Goal: Task Accomplishment & Management: Manage account settings

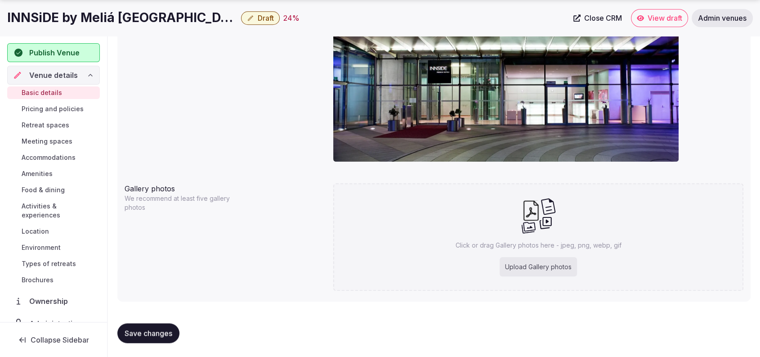
scroll to position [35, 0]
click at [231, 92] on div "Cover photo Required for published venues" at bounding box center [434, 68] width 619 height 209
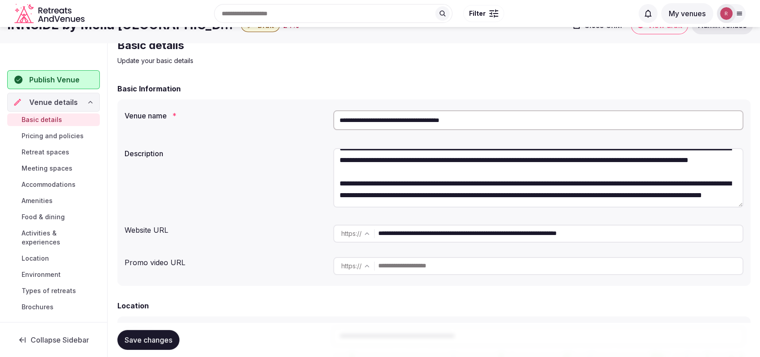
scroll to position [0, 0]
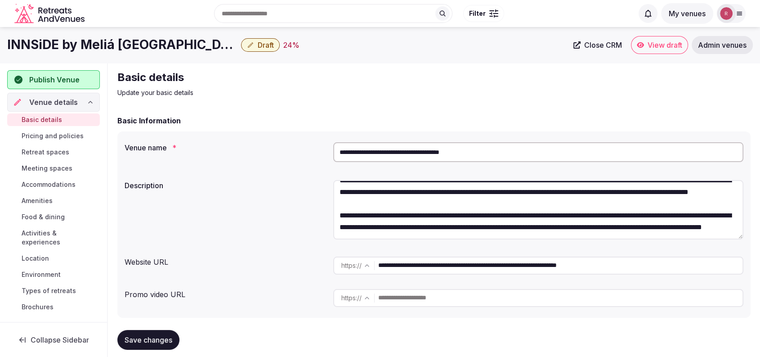
click at [412, 156] on input "**********" at bounding box center [538, 152] width 410 height 20
click at [247, 182] on label "Description" at bounding box center [225, 185] width 201 height 7
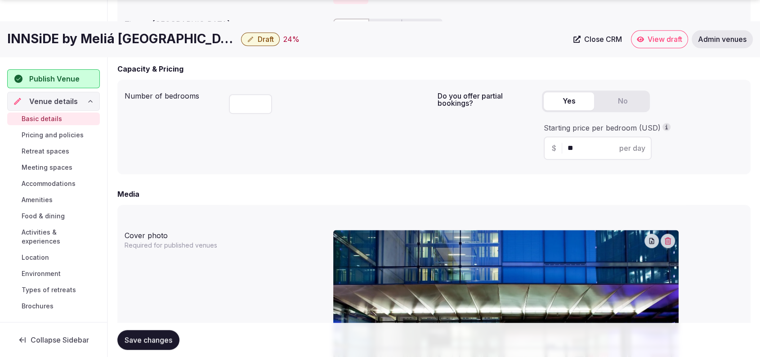
scroll to position [636, 0]
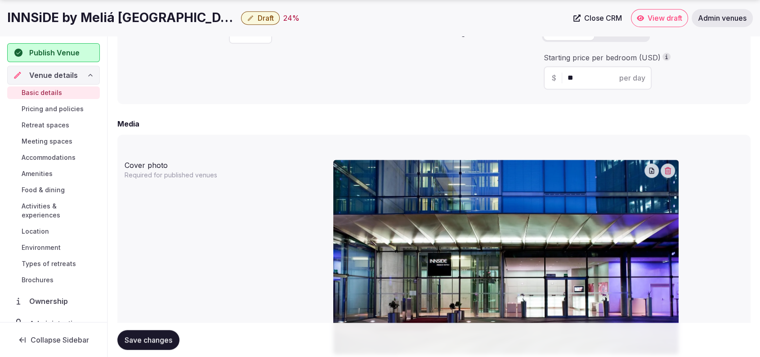
click at [670, 173] on icon "button" at bounding box center [668, 170] width 6 height 7
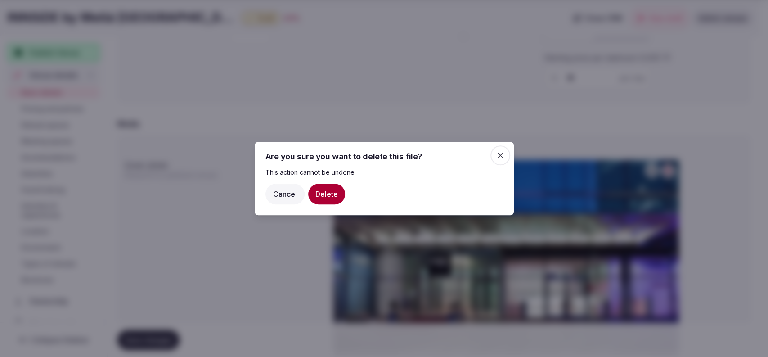
click at [319, 189] on button "Delete" at bounding box center [326, 193] width 37 height 21
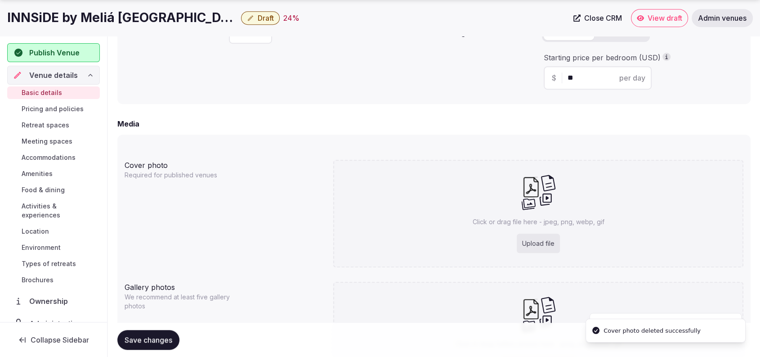
click at [539, 244] on div "Upload file" at bounding box center [538, 243] width 43 height 20
type input "**********"
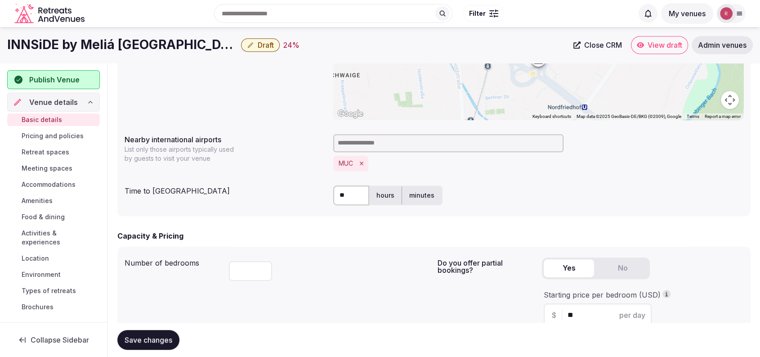
scroll to position [711, 0]
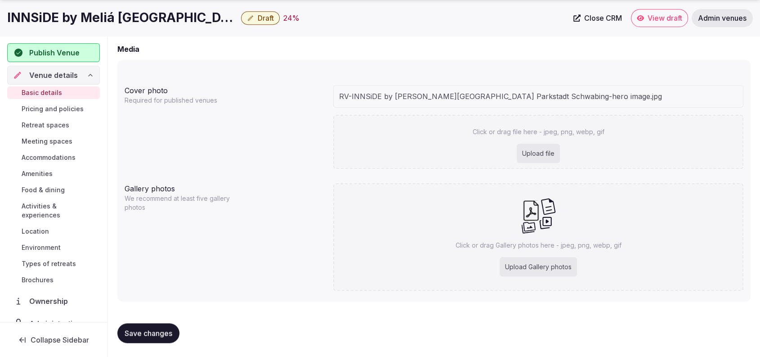
click at [291, 168] on div "Cover photo Required for published venues RV-INNSiDE by Meliá München Parkstadt…" at bounding box center [434, 126] width 619 height 91
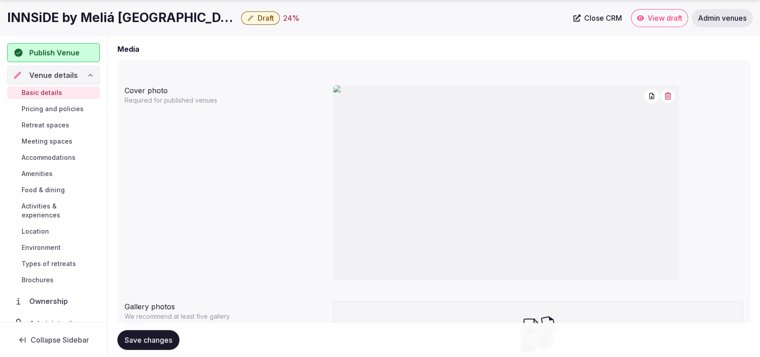
click at [148, 339] on span "Save changes" at bounding box center [149, 339] width 48 height 9
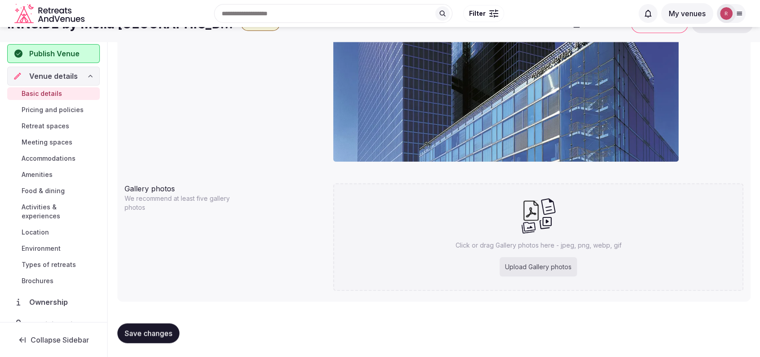
scroll to position [517, 0]
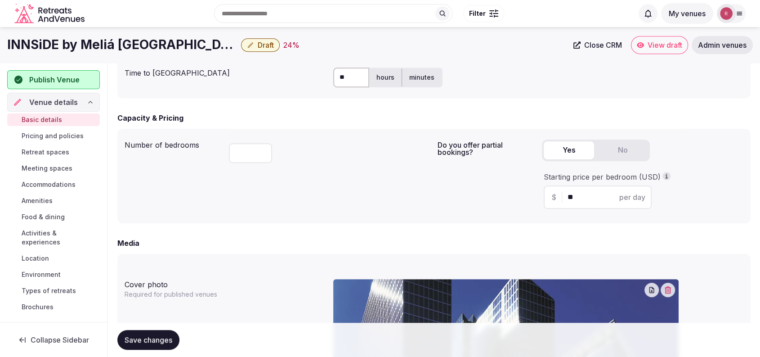
click at [667, 285] on button "button" at bounding box center [668, 289] width 14 height 14
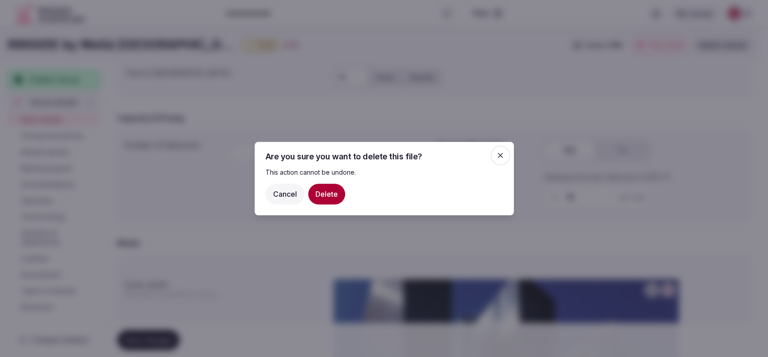
click at [336, 194] on button "Delete" at bounding box center [326, 193] width 37 height 21
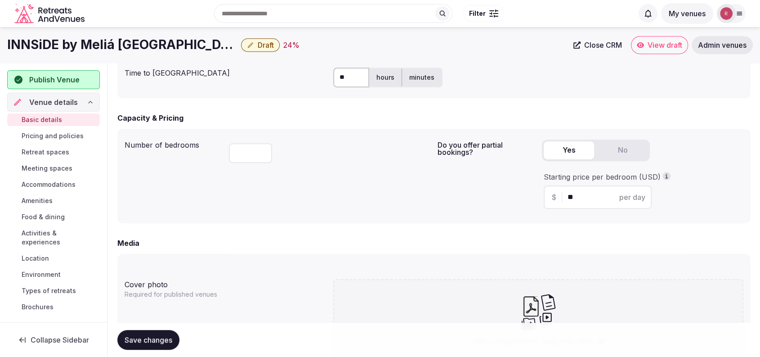
scroll to position [735, 0]
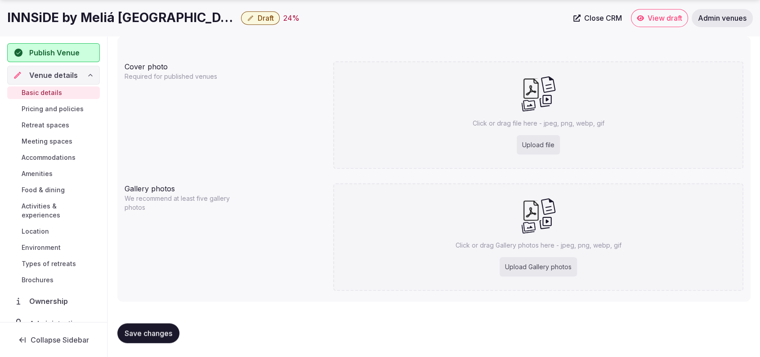
click at [555, 148] on div "Upload file" at bounding box center [538, 145] width 43 height 20
click at [532, 140] on div "Upload file" at bounding box center [538, 145] width 43 height 20
type input "**********"
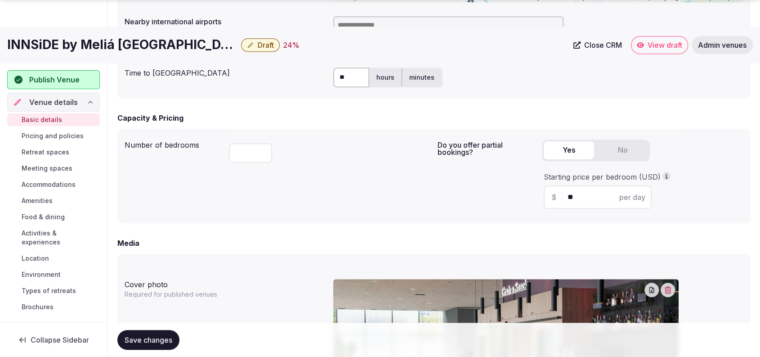
scroll to position [829, 0]
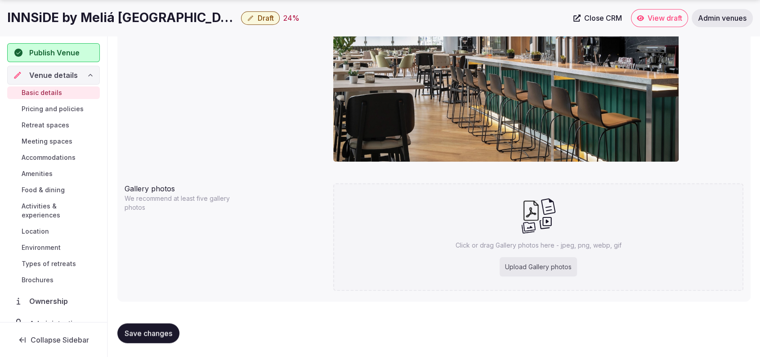
click at [151, 326] on button "Save changes" at bounding box center [148, 333] width 62 height 20
click at [509, 265] on div "Upload Gallery photos" at bounding box center [538, 267] width 77 height 20
type input "**********"
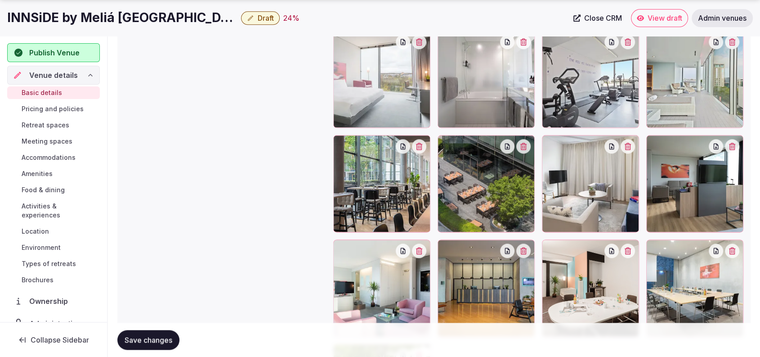
scroll to position [1069, 0]
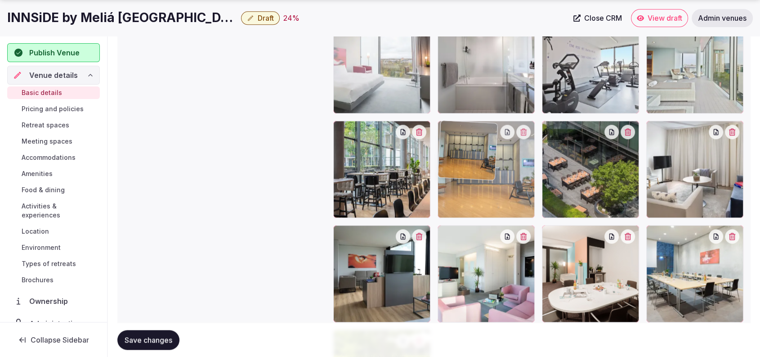
drag, startPoint x: 478, startPoint y: 260, endPoint x: 479, endPoint y: 201, distance: 58.9
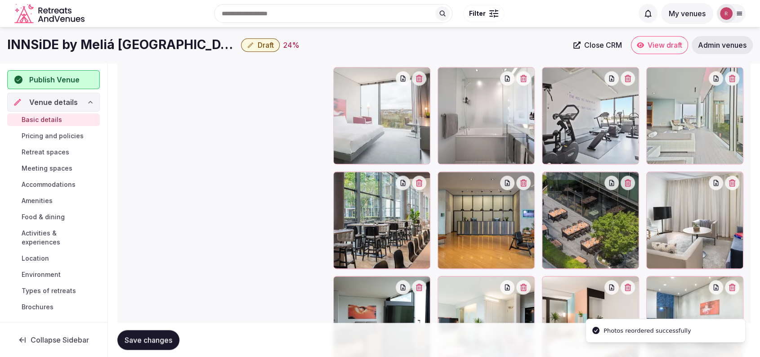
scroll to position [1007, 0]
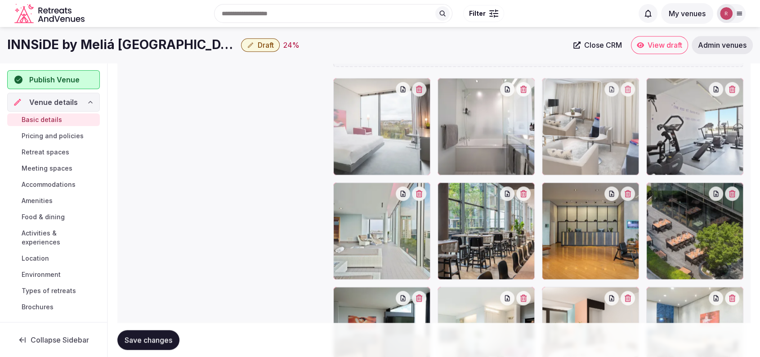
drag, startPoint x: 698, startPoint y: 242, endPoint x: 640, endPoint y: 171, distance: 91.4
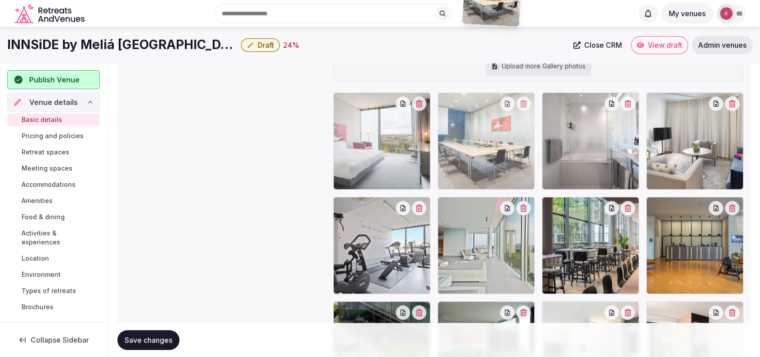
scroll to position [978, 0]
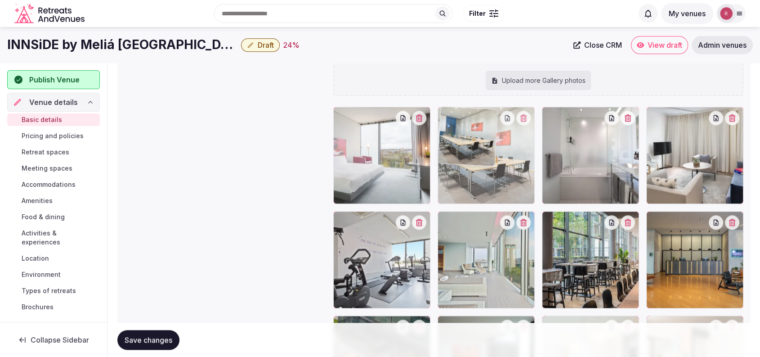
drag, startPoint x: 557, startPoint y: 155, endPoint x: 519, endPoint y: 190, distance: 51.9
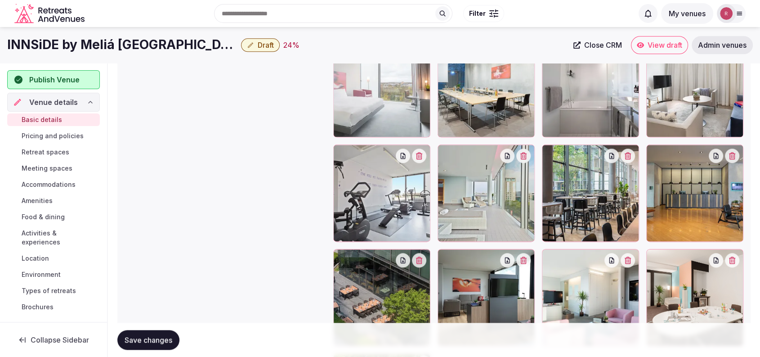
scroll to position [1023, 0]
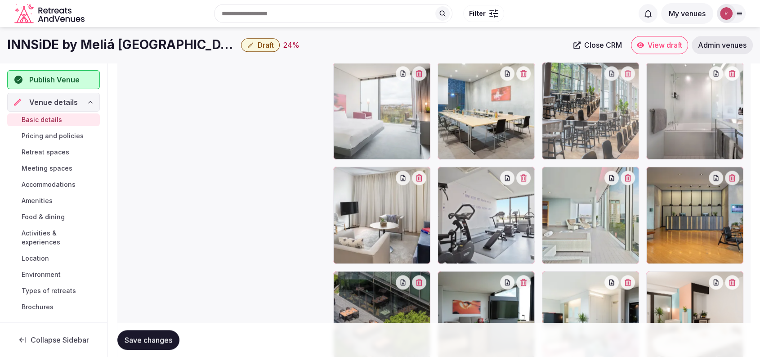
drag, startPoint x: 594, startPoint y: 247, endPoint x: 583, endPoint y: 176, distance: 71.5
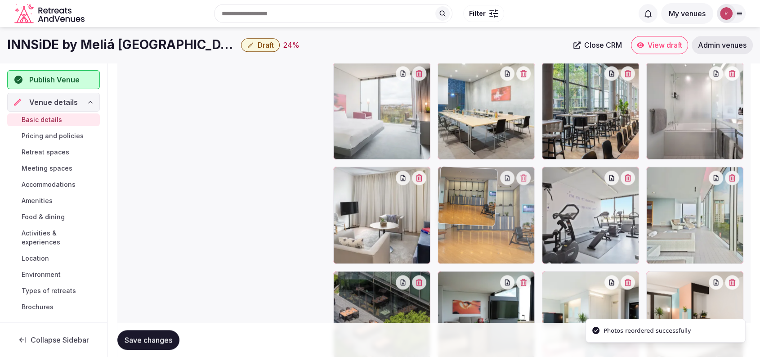
drag, startPoint x: 676, startPoint y: 206, endPoint x: 569, endPoint y: 217, distance: 108.0
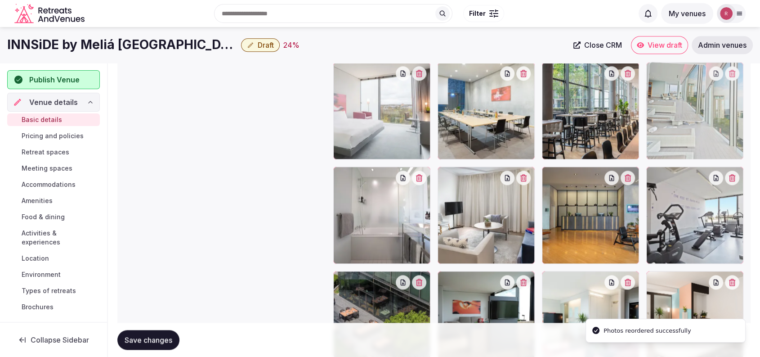
drag, startPoint x: 663, startPoint y: 212, endPoint x: 675, endPoint y: 153, distance: 59.7
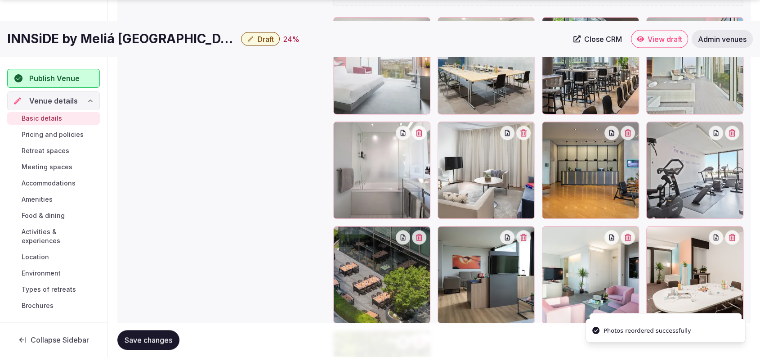
scroll to position [1093, 0]
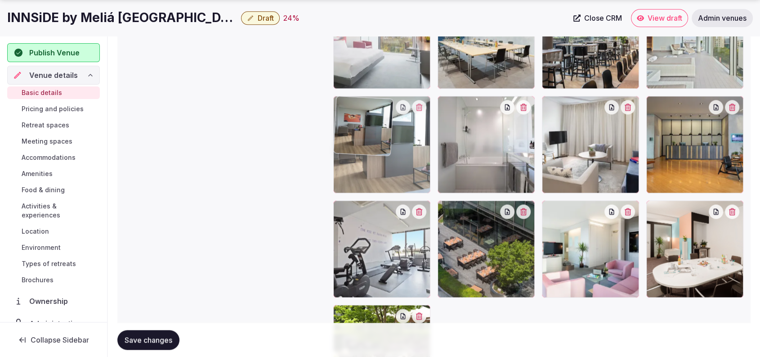
drag, startPoint x: 474, startPoint y: 247, endPoint x: 390, endPoint y: 187, distance: 103.8
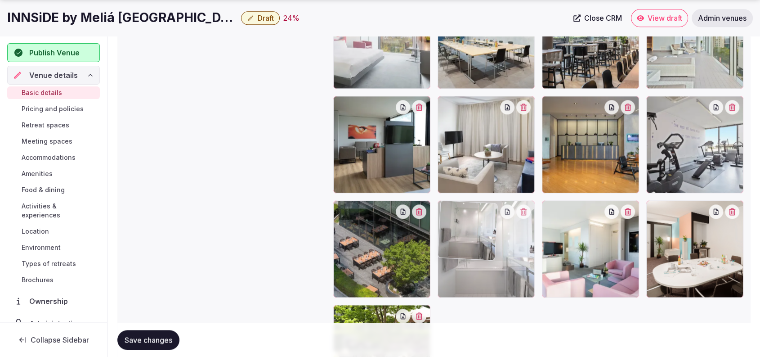
drag, startPoint x: 465, startPoint y: 171, endPoint x: 485, endPoint y: 262, distance: 93.0
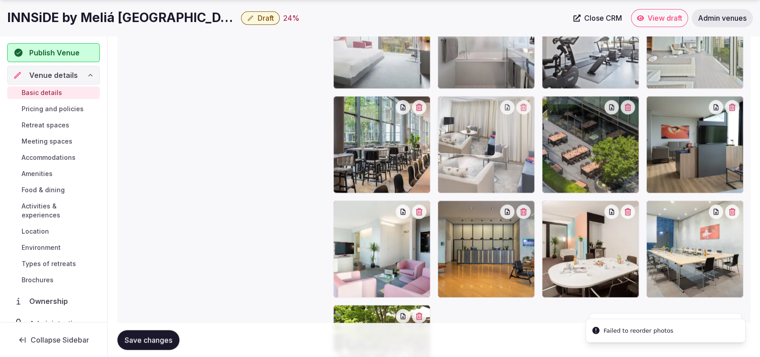
drag, startPoint x: 564, startPoint y: 176, endPoint x: 495, endPoint y: 176, distance: 69.7
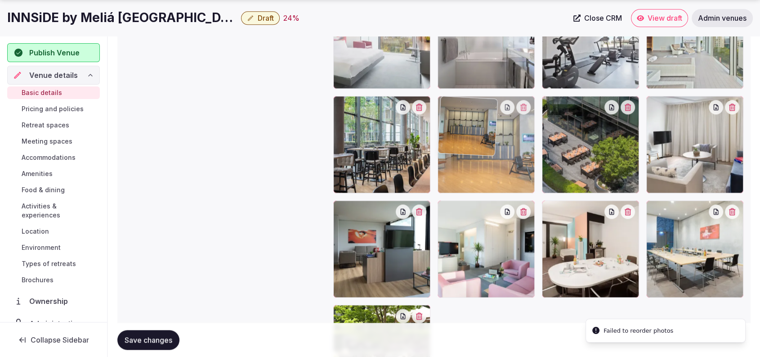
drag, startPoint x: 498, startPoint y: 239, endPoint x: 500, endPoint y: 193, distance: 45.9
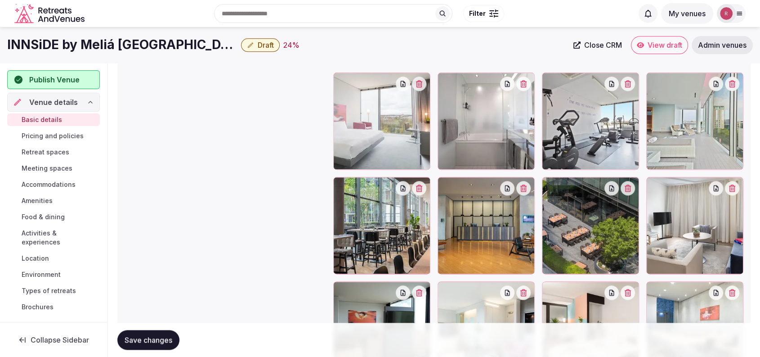
scroll to position [1007, 0]
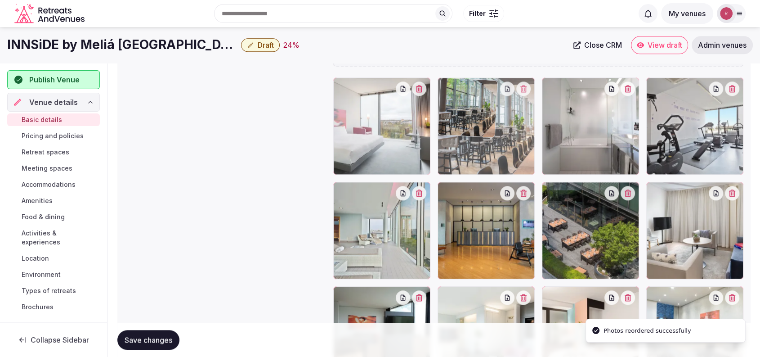
drag, startPoint x: 382, startPoint y: 239, endPoint x: 487, endPoint y: 168, distance: 126.2
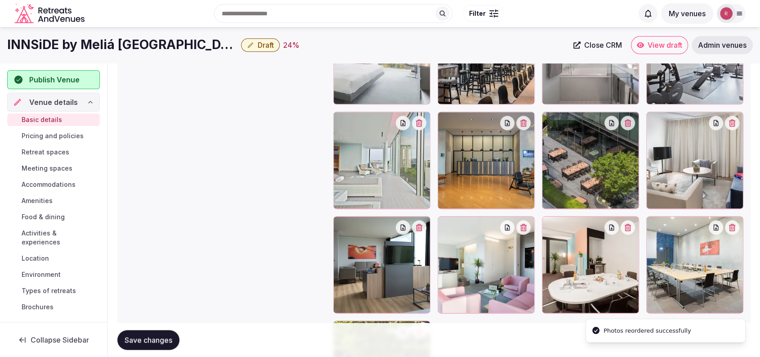
scroll to position [1076, 0]
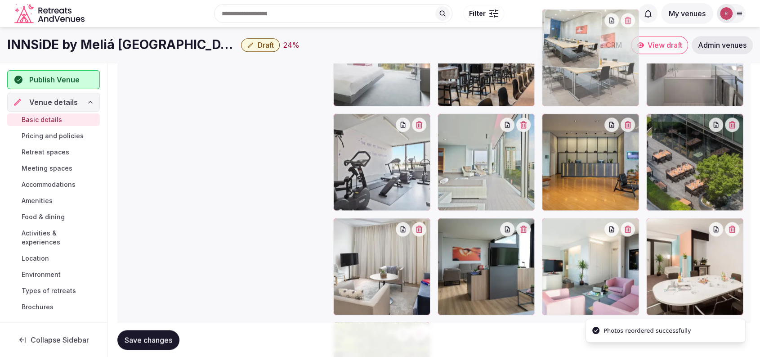
drag, startPoint x: 703, startPoint y: 258, endPoint x: 627, endPoint y: 95, distance: 180.1
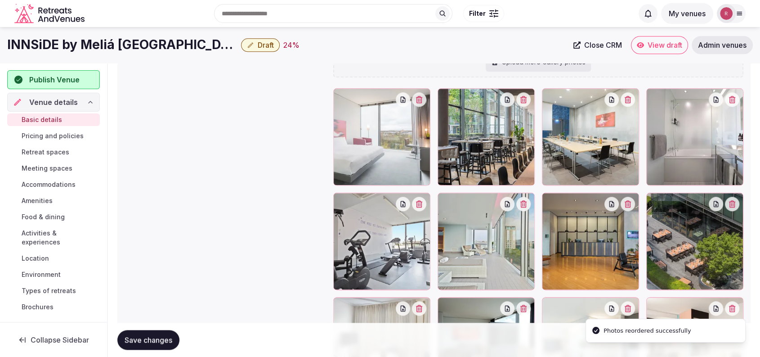
scroll to position [1004, 0]
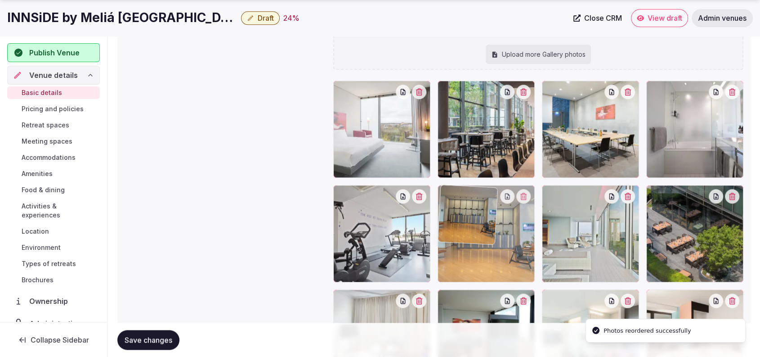
drag, startPoint x: 575, startPoint y: 251, endPoint x: 522, endPoint y: 257, distance: 53.4
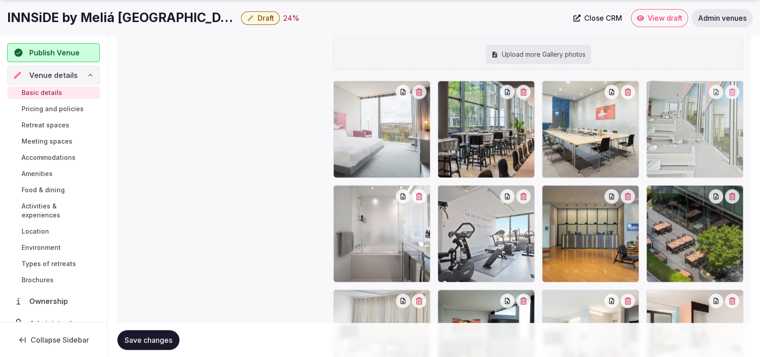
drag, startPoint x: 614, startPoint y: 257, endPoint x: 701, endPoint y: 201, distance: 103.7
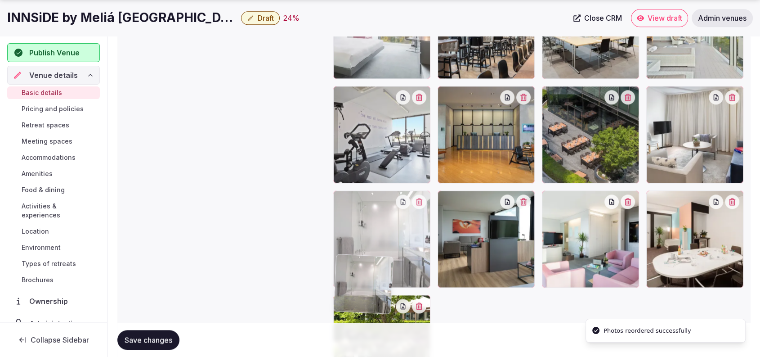
drag, startPoint x: 408, startPoint y: 269, endPoint x: 421, endPoint y: 299, distance: 32.8
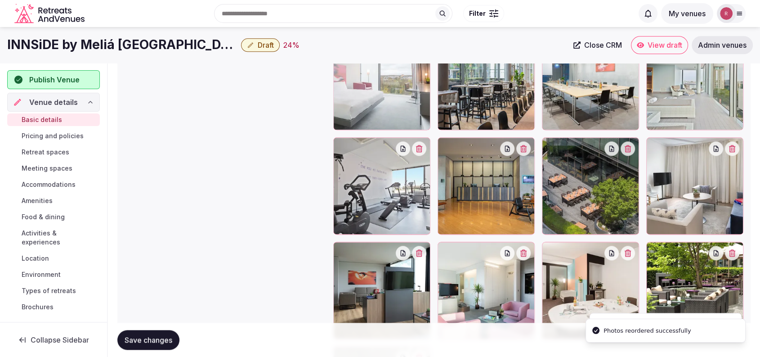
scroll to position [1032, 0]
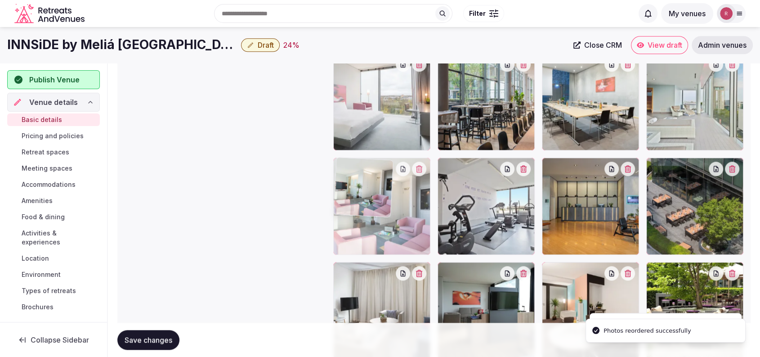
drag, startPoint x: 489, startPoint y: 310, endPoint x: 439, endPoint y: 258, distance: 72.2
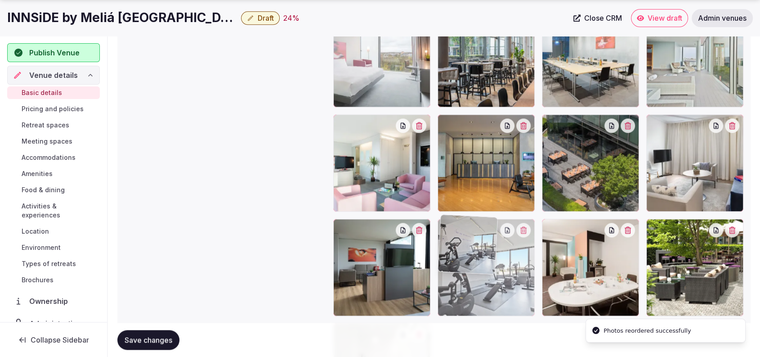
drag, startPoint x: 487, startPoint y: 239, endPoint x: 506, endPoint y: 292, distance: 56.2
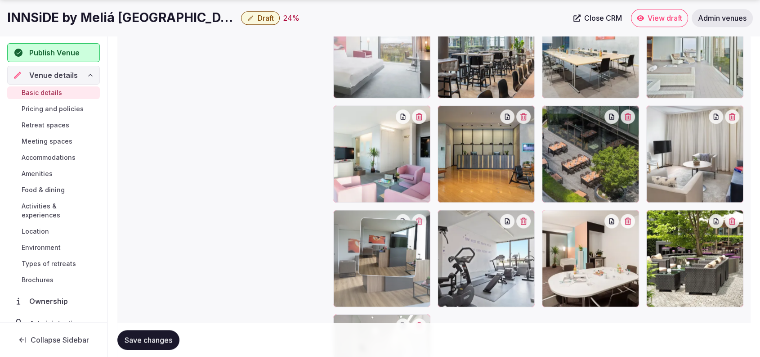
scroll to position [1089, 0]
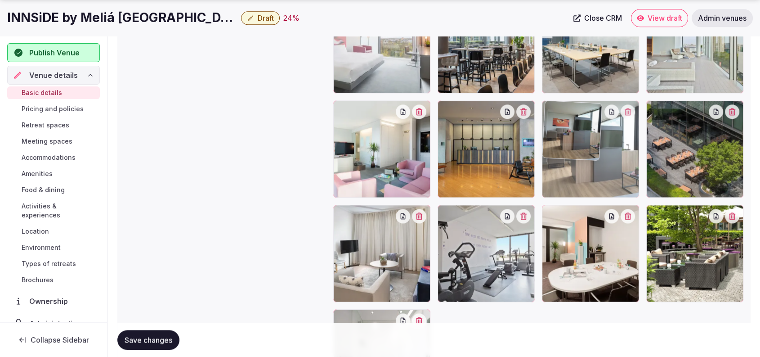
drag, startPoint x: 399, startPoint y: 285, endPoint x: 616, endPoint y: 222, distance: 225.6
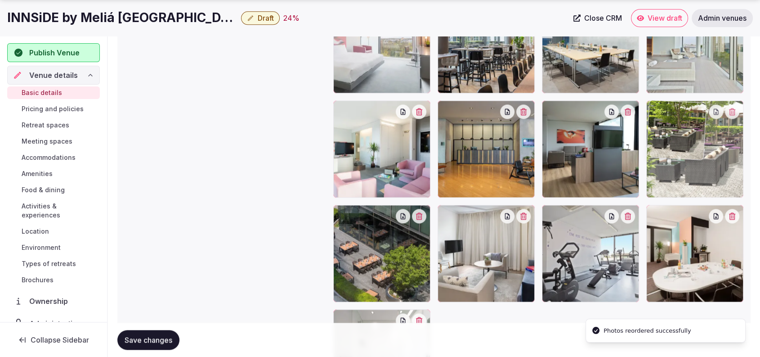
drag, startPoint x: 702, startPoint y: 243, endPoint x: 704, endPoint y: 188, distance: 55.8
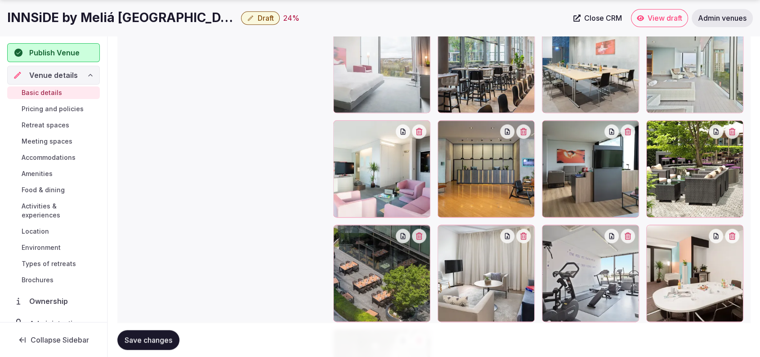
scroll to position [1205, 0]
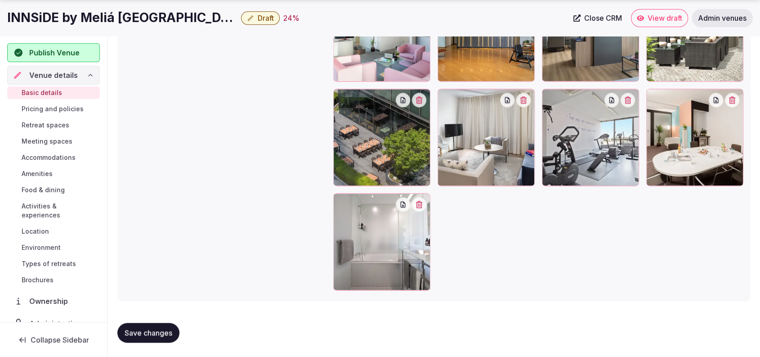
click at [36, 122] on span "Retreat spaces" at bounding box center [46, 125] width 48 height 9
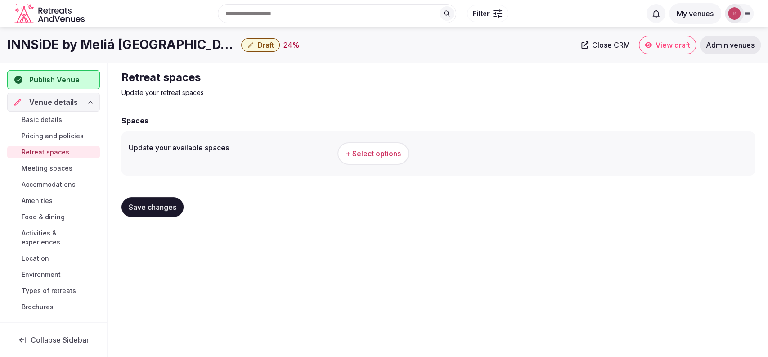
click at [343, 149] on button "+ Select options" at bounding box center [373, 153] width 72 height 22
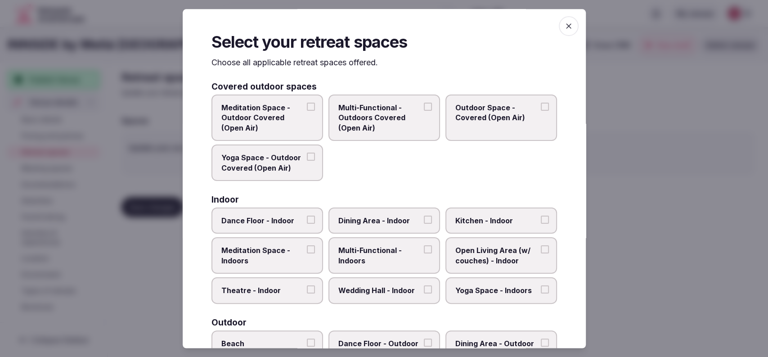
click at [363, 215] on span "Dining Area - Indoor" at bounding box center [379, 220] width 83 height 10
click at [424, 215] on button "Dining Area - Indoor" at bounding box center [428, 219] width 8 height 8
click at [403, 253] on span "Multi-Functional - Indoors" at bounding box center [379, 256] width 83 height 20
click at [424, 253] on button "Multi-Functional - Indoors" at bounding box center [428, 250] width 8 height 8
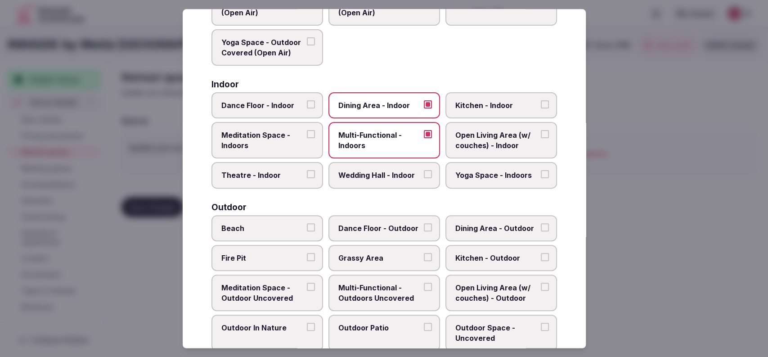
scroll to position [148, 0]
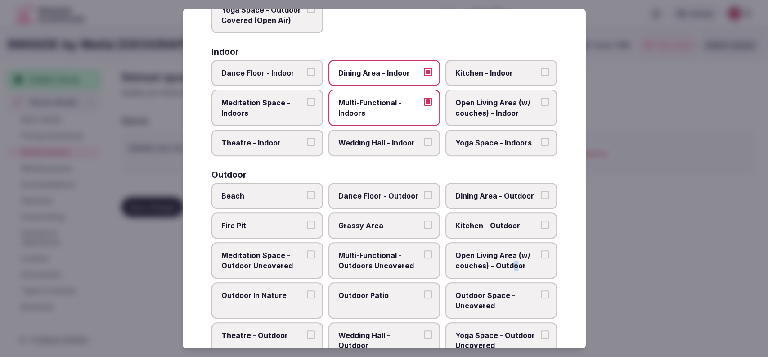
click at [509, 260] on span "Open Living Area (w/ couches) - Outdoor" at bounding box center [496, 261] width 83 height 20
click at [518, 255] on span "Open Living Area (w/ couches) - Outdoor" at bounding box center [496, 261] width 83 height 20
click at [541, 255] on button "Open Living Area (w/ couches) - Outdoor" at bounding box center [545, 255] width 8 height 8
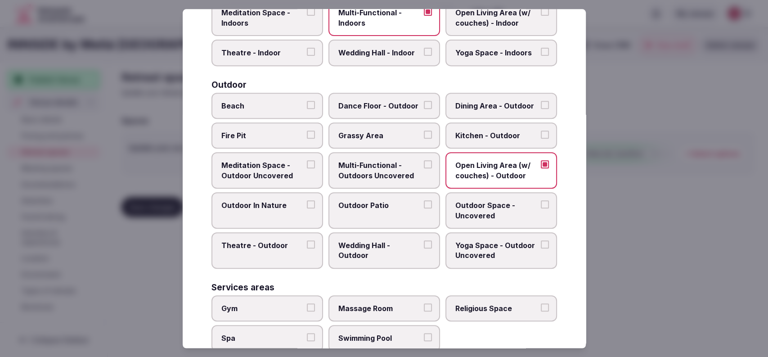
scroll to position [239, 0]
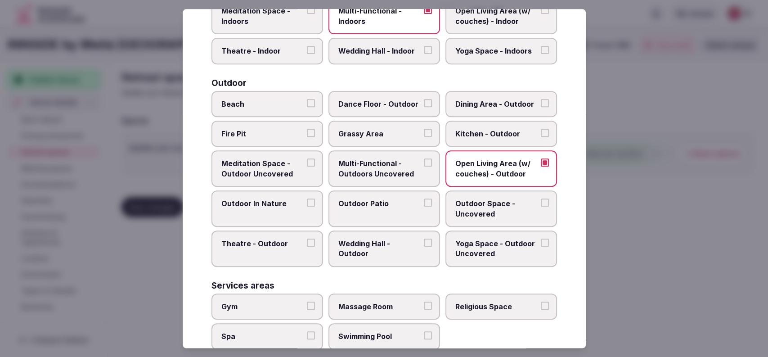
click at [525, 215] on span "Outdoor Space - Uncovered" at bounding box center [496, 208] width 83 height 20
click at [541, 206] on button "Outdoor Space - Uncovered" at bounding box center [545, 202] width 8 height 8
click at [470, 199] on span "Outdoor Space - Uncovered" at bounding box center [496, 208] width 83 height 20
click at [541, 199] on button "Outdoor Space - Uncovered" at bounding box center [545, 202] width 8 height 8
click at [396, 206] on span "Outdoor Patio" at bounding box center [379, 203] width 83 height 10
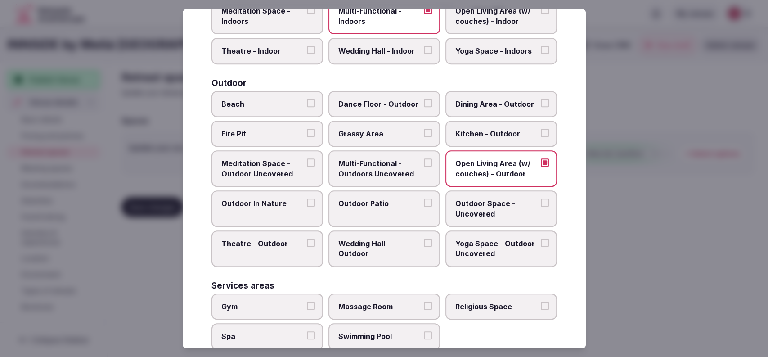
click at [424, 206] on button "Outdoor Patio" at bounding box center [428, 202] width 8 height 8
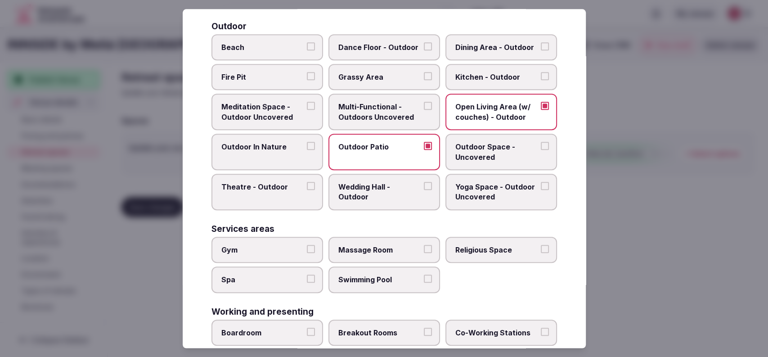
scroll to position [382, 0]
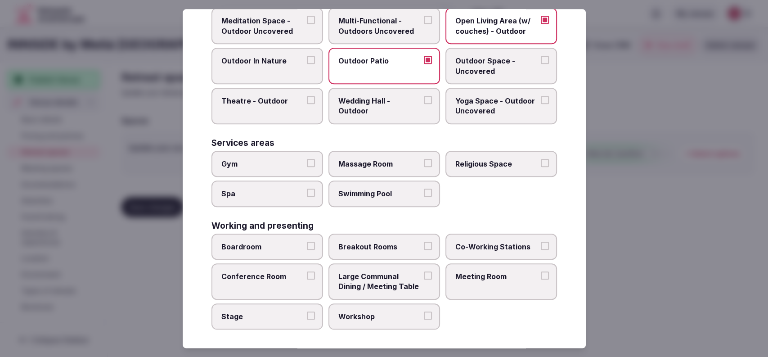
drag, startPoint x: 469, startPoint y: 269, endPoint x: 441, endPoint y: 273, distance: 28.1
click at [469, 271] on span "Meeting Room" at bounding box center [496, 276] width 83 height 10
click at [541, 271] on button "Meeting Room" at bounding box center [545, 275] width 8 height 8
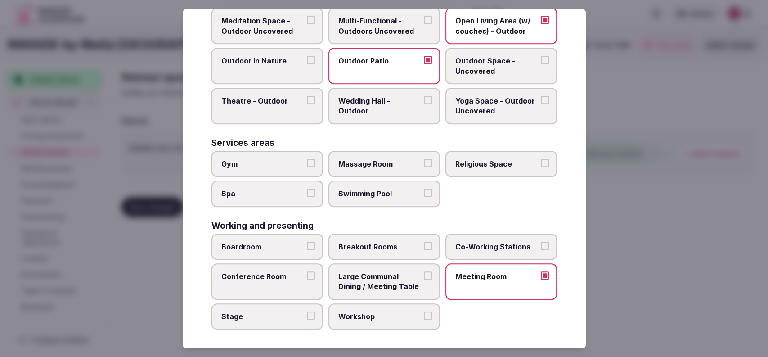
click at [277, 273] on span "Conference Room" at bounding box center [262, 276] width 83 height 10
click at [307, 273] on button "Conference Room" at bounding box center [311, 275] width 8 height 8
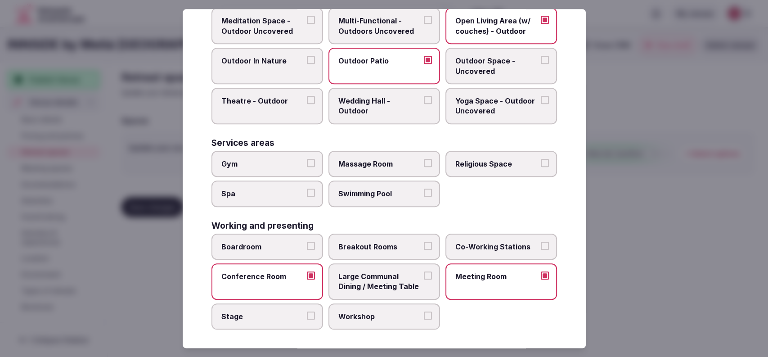
click at [307, 245] on button "Boardroom" at bounding box center [311, 246] width 8 height 8
click at [372, 312] on span "Workshop" at bounding box center [379, 316] width 83 height 10
click at [424, 312] on button "Workshop" at bounding box center [428, 315] width 8 height 8
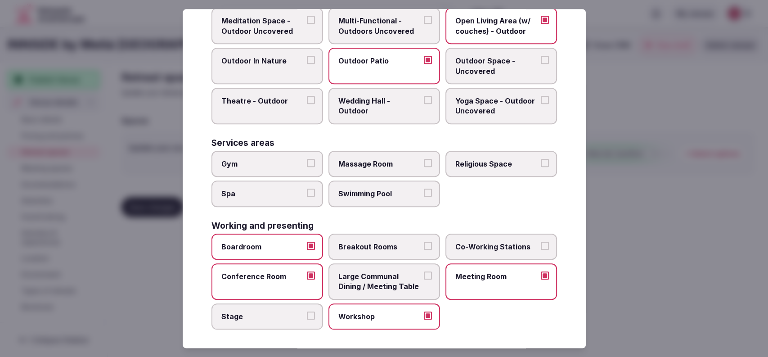
click at [264, 313] on span "Stage" at bounding box center [262, 316] width 83 height 10
click at [307, 313] on button "Stage" at bounding box center [311, 315] width 8 height 8
click at [264, 312] on span "Stage" at bounding box center [262, 316] width 83 height 10
click at [307, 312] on button "Stage" at bounding box center [311, 315] width 8 height 8
click at [373, 244] on span "Breakout Rooms" at bounding box center [379, 247] width 83 height 10
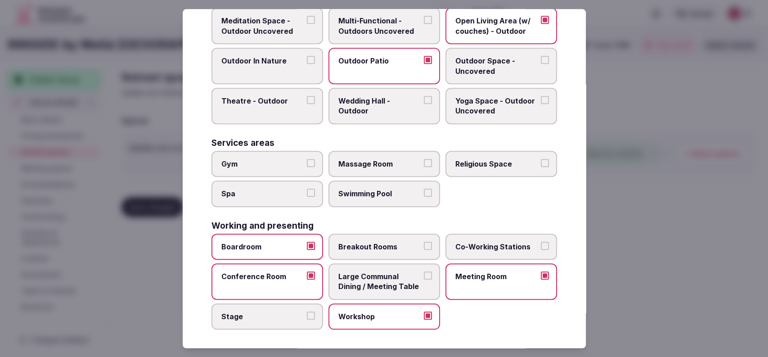
click at [424, 244] on button "Breakout Rooms" at bounding box center [428, 246] width 8 height 8
click at [625, 175] on div at bounding box center [384, 178] width 768 height 357
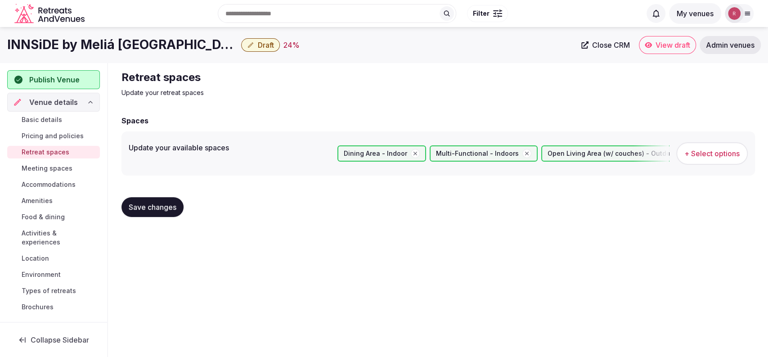
click at [134, 209] on span "Save changes" at bounding box center [153, 206] width 48 height 9
click at [56, 166] on span "Meeting spaces" at bounding box center [47, 168] width 51 height 9
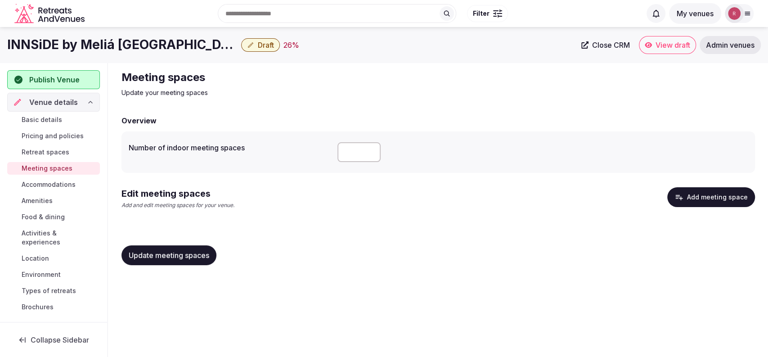
click at [687, 201] on button "Add meeting space" at bounding box center [711, 197] width 88 height 20
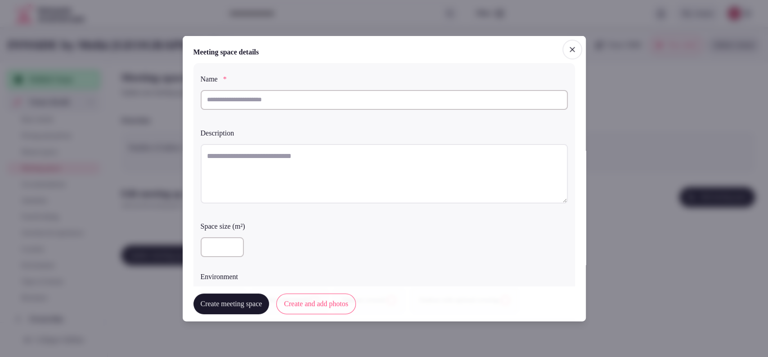
click at [346, 90] on input "text" at bounding box center [384, 100] width 367 height 20
paste input "**********"
type input "**********"
click at [309, 164] on textarea at bounding box center [384, 172] width 367 height 59
click at [318, 101] on input "**********" at bounding box center [384, 100] width 367 height 20
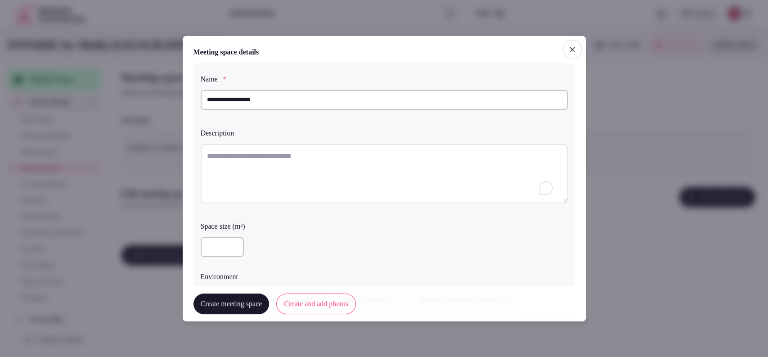
click at [246, 167] on textarea "To enrich screen reader interactions, please activate Accessibility in Grammarl…" at bounding box center [384, 172] width 367 height 59
paste textarea "**********"
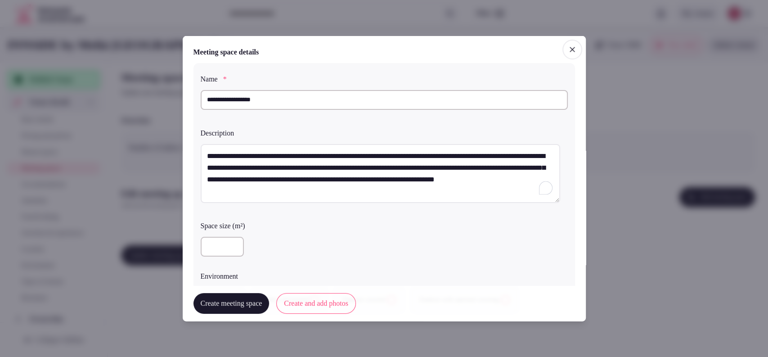
type textarea "**********"
click at [224, 240] on input "number" at bounding box center [222, 247] width 43 height 20
type input "***"
click at [348, 248] on div "***" at bounding box center [384, 247] width 367 height 20
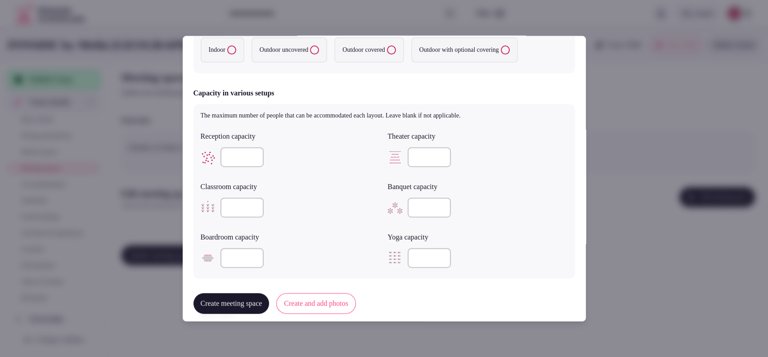
click at [230, 56] on label "Indoor" at bounding box center [223, 49] width 44 height 25
click at [230, 54] on button "Indoor" at bounding box center [231, 49] width 9 height 9
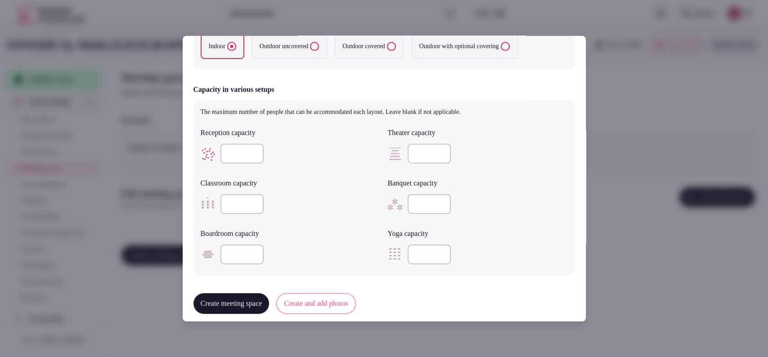
scroll to position [246, 0]
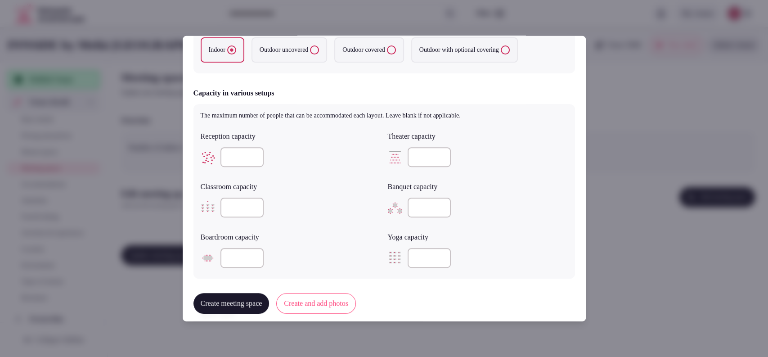
click at [229, 158] on input "number" at bounding box center [241, 157] width 43 height 20
type input "***"
click at [421, 206] on input "number" at bounding box center [428, 207] width 43 height 20
click at [422, 208] on input "number" at bounding box center [428, 207] width 43 height 20
type input "**"
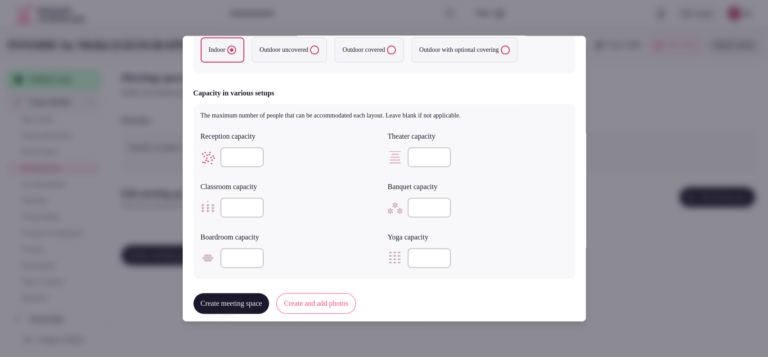
click at [238, 260] on input "number" at bounding box center [241, 258] width 43 height 20
type input "**"
click at [408, 153] on input "number" at bounding box center [428, 157] width 43 height 20
type input "***"
click at [240, 199] on input "number" at bounding box center [241, 207] width 43 height 20
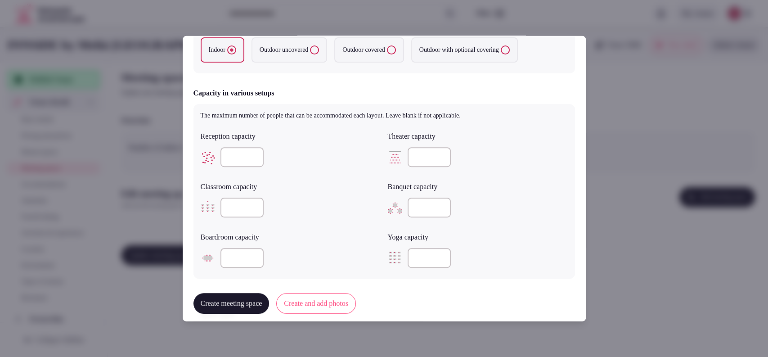
click at [244, 206] on input "number" at bounding box center [241, 207] width 43 height 20
type input "**"
click at [349, 307] on button "Create and add photos" at bounding box center [316, 303] width 80 height 21
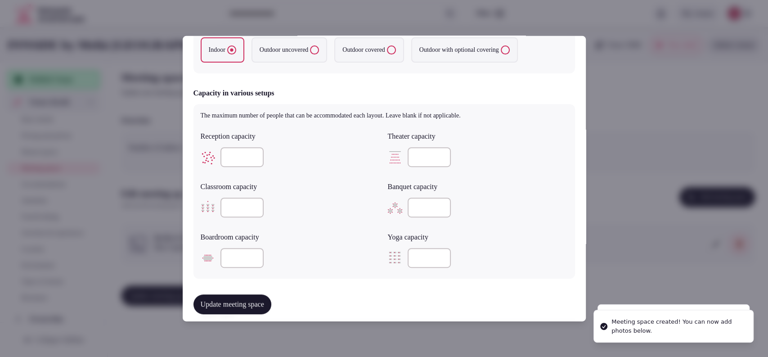
scroll to position [500, 0]
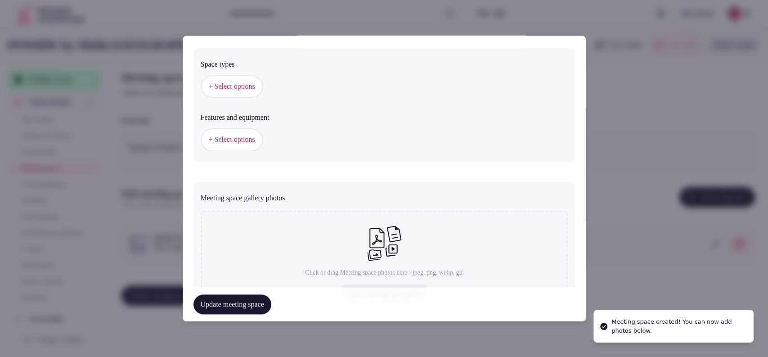
click at [239, 94] on button "+ Select options" at bounding box center [232, 86] width 63 height 22
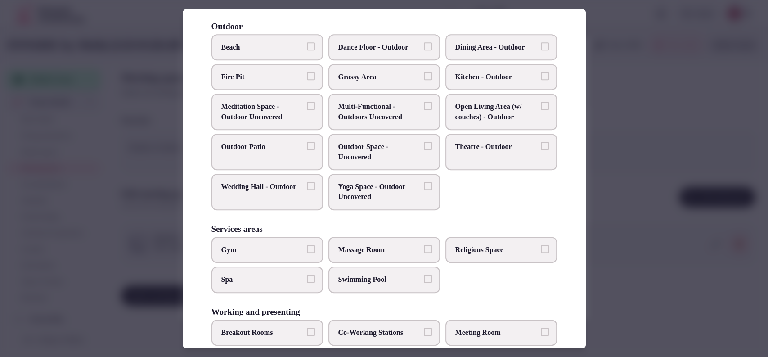
scroll to position [342, 0]
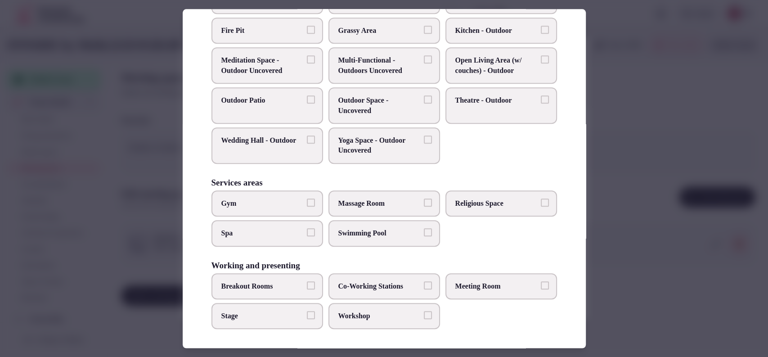
click at [449, 281] on label "Meeting Room" at bounding box center [501, 286] width 112 height 26
click at [541, 281] on button "Meeting Room" at bounding box center [545, 285] width 8 height 8
click at [262, 274] on label "Breakout Rooms" at bounding box center [267, 286] width 112 height 26
click at [307, 281] on button "Breakout Rooms" at bounding box center [311, 285] width 8 height 8
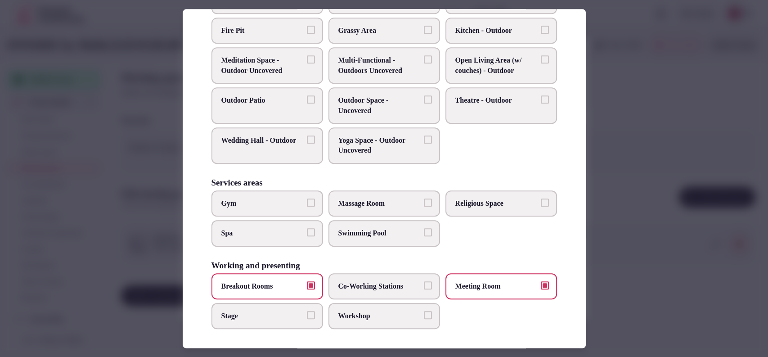
click at [277, 305] on label "Stage" at bounding box center [267, 316] width 112 height 26
click at [307, 311] on button "Stage" at bounding box center [311, 315] width 8 height 8
click at [364, 283] on span "Co-Working Stations" at bounding box center [379, 286] width 83 height 10
click at [424, 283] on button "Co-Working Stations" at bounding box center [428, 285] width 8 height 8
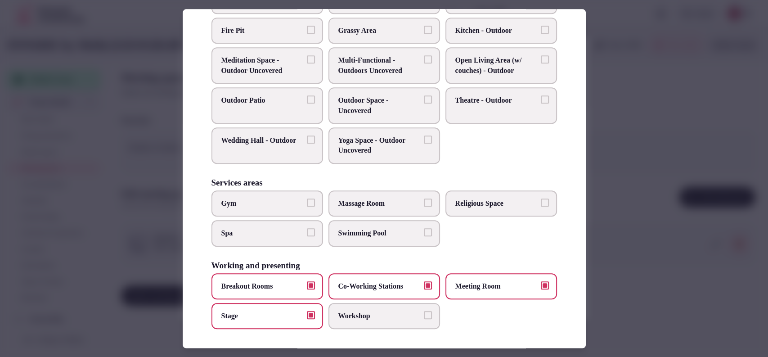
click at [388, 281] on span "Co-Working Stations" at bounding box center [379, 286] width 83 height 10
click at [424, 281] on button "Co-Working Stations" at bounding box center [428, 285] width 8 height 8
click at [386, 287] on span "Co-Working Stations" at bounding box center [379, 286] width 83 height 10
click at [424, 287] on button "Co-Working Stations" at bounding box center [428, 285] width 8 height 8
click at [604, 224] on div at bounding box center [384, 178] width 768 height 357
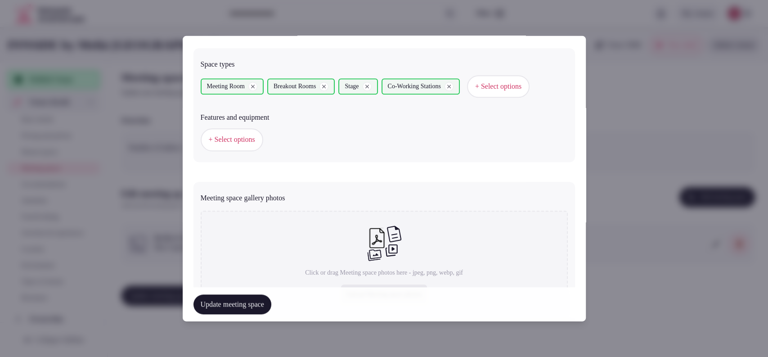
click at [242, 151] on button "+ Select options" at bounding box center [232, 139] width 63 height 22
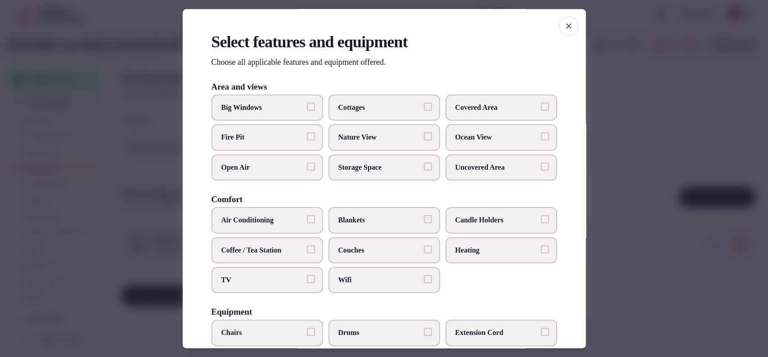
click at [479, 112] on span "Covered Area" at bounding box center [496, 108] width 83 height 10
click at [541, 111] on button "Covered Area" at bounding box center [545, 107] width 8 height 8
click at [287, 107] on span "Big Windows" at bounding box center [262, 108] width 83 height 10
click at [307, 107] on button "Big Windows" at bounding box center [311, 107] width 8 height 8
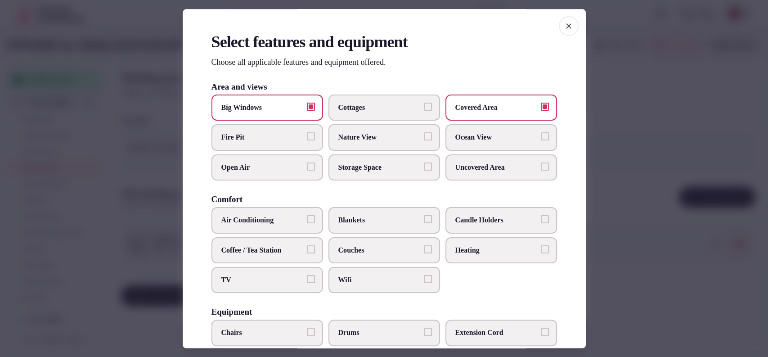
click at [269, 219] on span "Air Conditioning" at bounding box center [262, 220] width 83 height 10
click at [307, 219] on button "Air Conditioning" at bounding box center [311, 219] width 8 height 8
click at [255, 276] on span "TV" at bounding box center [262, 280] width 83 height 10
click at [307, 276] on button "TV" at bounding box center [311, 279] width 8 height 8
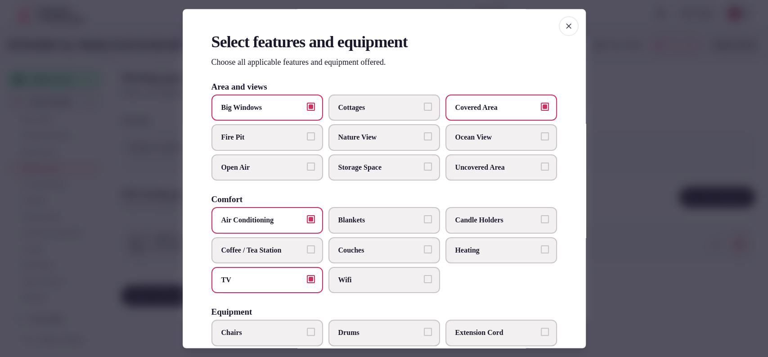
click at [260, 253] on span "Coffee / Tea Station" at bounding box center [262, 250] width 83 height 10
click at [307, 253] on button "Coffee / Tea Station" at bounding box center [311, 249] width 8 height 8
click at [360, 277] on span "Wifi" at bounding box center [379, 280] width 83 height 10
click at [424, 277] on button "Wifi" at bounding box center [428, 279] width 8 height 8
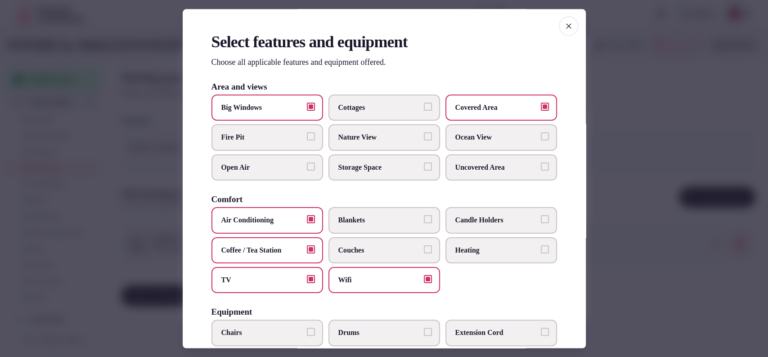
scroll to position [278, 0]
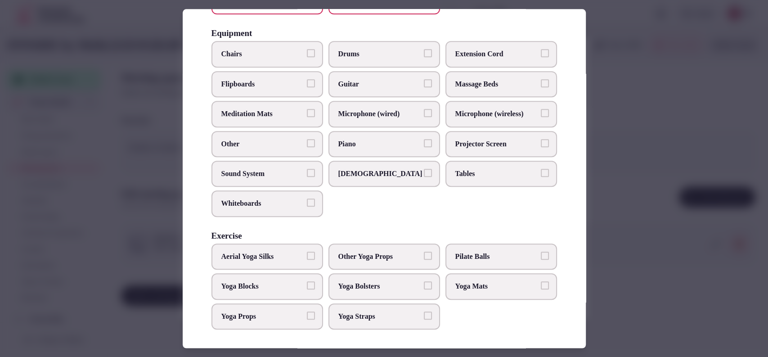
click at [249, 169] on span "Sound System" at bounding box center [262, 174] width 83 height 10
click at [307, 169] on button "Sound System" at bounding box center [311, 173] width 8 height 8
click at [248, 204] on span "Whiteboards" at bounding box center [262, 204] width 83 height 10
click at [307, 204] on button "Whiteboards" at bounding box center [311, 203] width 8 height 8
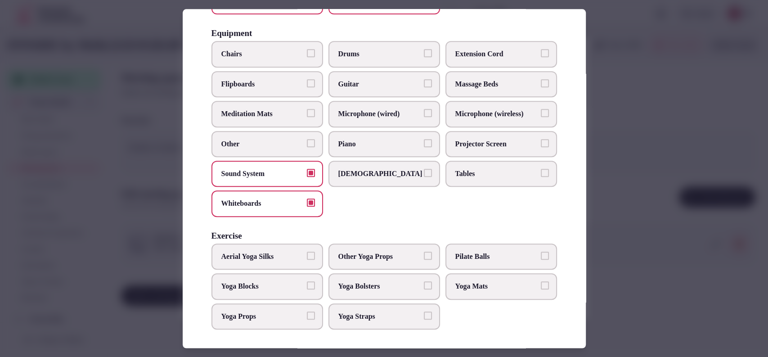
click at [366, 115] on span "Microphone (wired)" at bounding box center [379, 114] width 83 height 10
click at [424, 115] on button "Microphone (wired)" at bounding box center [428, 113] width 8 height 8
click at [461, 114] on span "Microphone (wireless)" at bounding box center [496, 114] width 83 height 10
click at [541, 114] on button "Microphone (wireless)" at bounding box center [545, 113] width 8 height 8
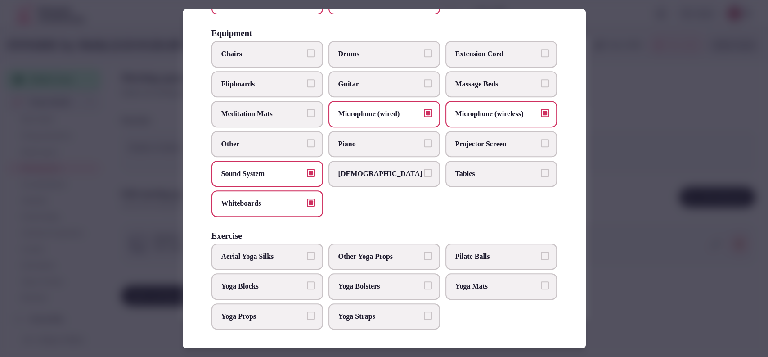
click at [458, 139] on span "Projector Screen" at bounding box center [496, 144] width 83 height 10
click at [541, 139] on button "Projector Screen" at bounding box center [545, 143] width 8 height 8
click at [279, 55] on span "Chairs" at bounding box center [262, 54] width 83 height 10
click at [307, 55] on button "Chairs" at bounding box center [311, 53] width 8 height 8
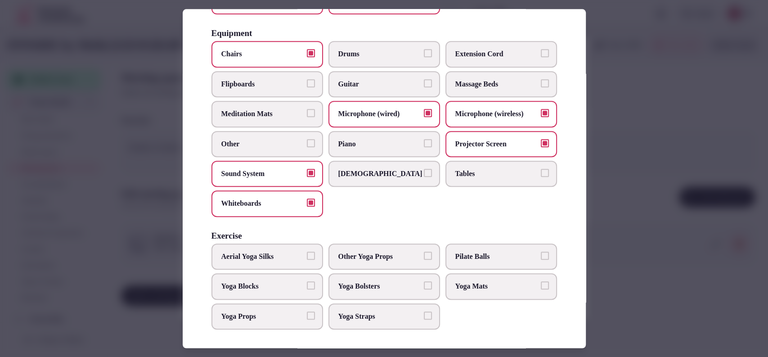
click at [456, 163] on label "Tables" at bounding box center [501, 174] width 112 height 26
click at [541, 169] on button "Tables" at bounding box center [545, 173] width 8 height 8
click at [637, 164] on div at bounding box center [384, 178] width 768 height 357
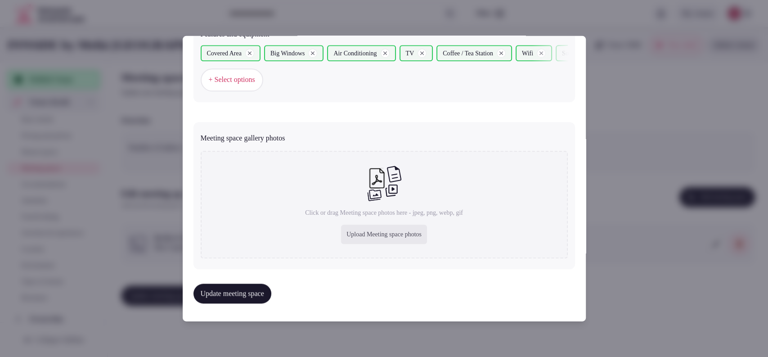
scroll to position [604, 0]
click at [349, 237] on div "Upload Meeting space photos" at bounding box center [384, 234] width 86 height 20
type input "**********"
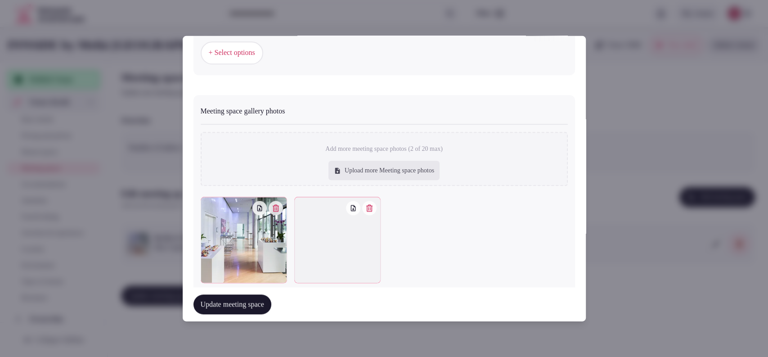
scroll to position [582, 0]
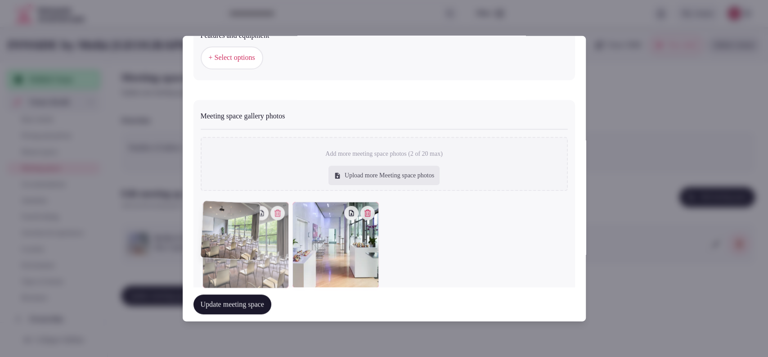
drag, startPoint x: 334, startPoint y: 265, endPoint x: 258, endPoint y: 265, distance: 76.0
click at [258, 265] on div at bounding box center [245, 244] width 86 height 86
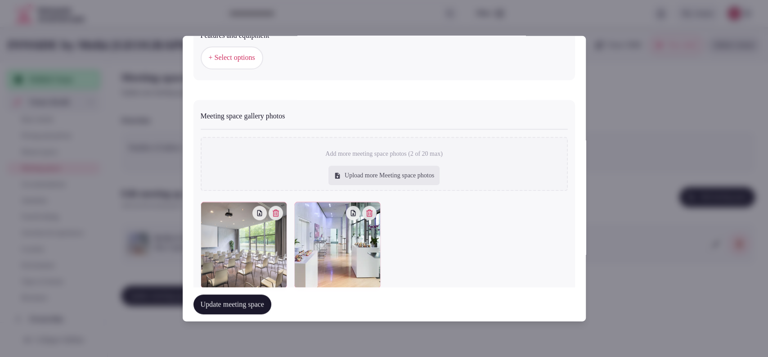
click at [248, 302] on button "Update meeting space" at bounding box center [232, 304] width 78 height 20
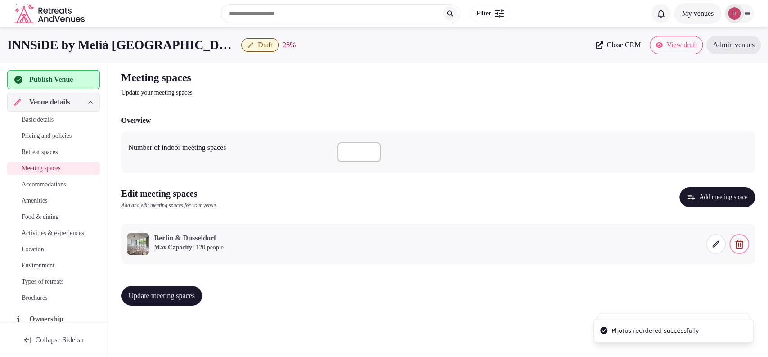
click at [347, 89] on p "Update your meeting spaces" at bounding box center [272, 92] width 302 height 9
click at [167, 295] on span "Update meeting spaces" at bounding box center [162, 295] width 67 height 9
click at [31, 185] on span "Accommodations" at bounding box center [44, 184] width 45 height 9
